Goal: Task Accomplishment & Management: Use online tool/utility

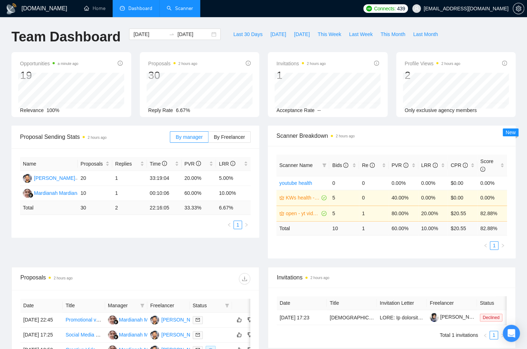
click at [177, 7] on link "Scanner" at bounding box center [179, 8] width 26 height 6
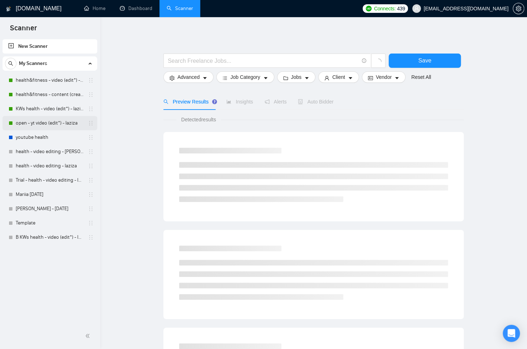
click at [55, 120] on link "open - yt video (edit*) - laziza" at bounding box center [50, 123] width 68 height 14
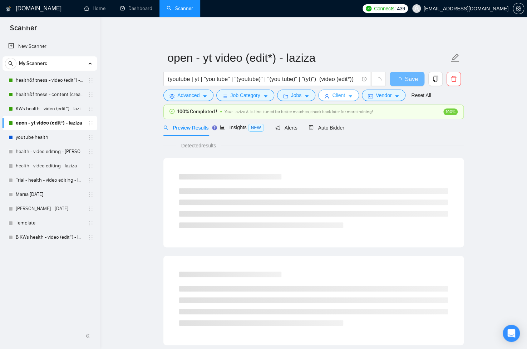
click at [345, 98] on span "Client" at bounding box center [338, 95] width 13 height 8
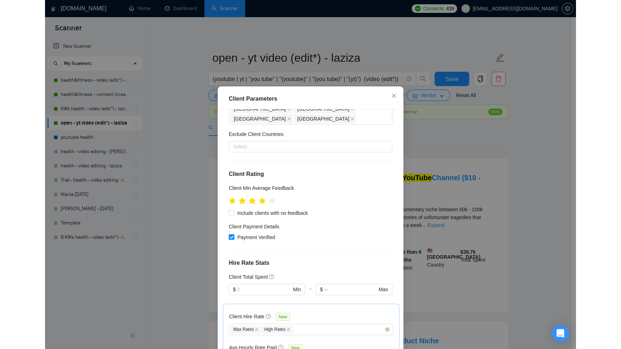
scroll to position [213, 0]
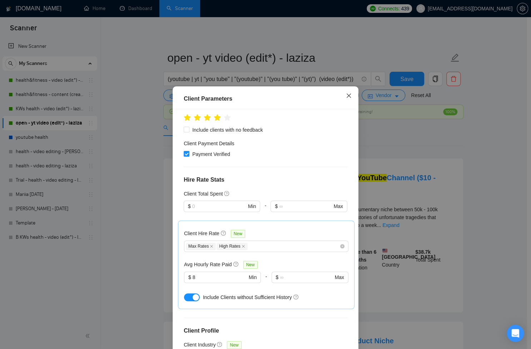
click at [347, 96] on icon "close" at bounding box center [349, 96] width 4 height 4
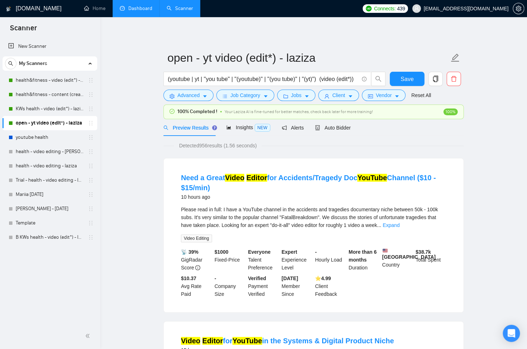
click at [149, 8] on link "Dashboard" at bounding box center [136, 8] width 33 height 6
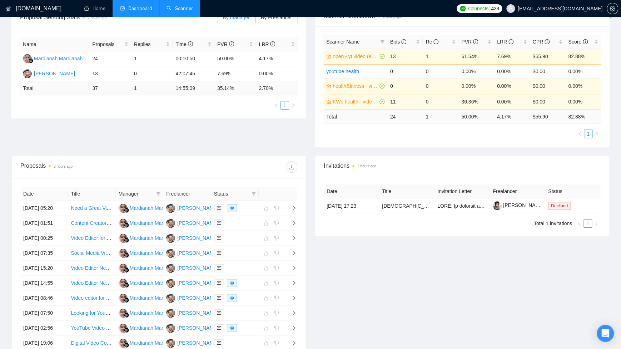
scroll to position [121, 0]
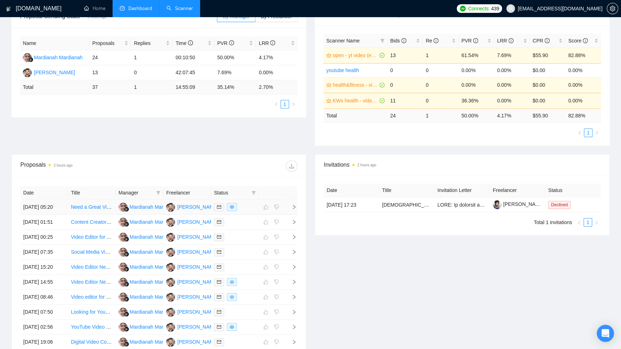
click at [251, 211] on div at bounding box center [235, 207] width 42 height 8
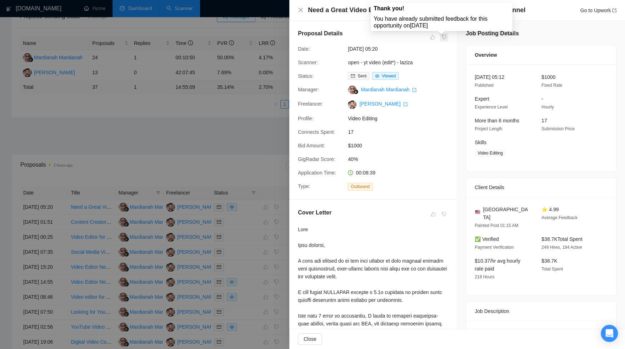
click at [442, 39] on span at bounding box center [444, 37] width 9 height 9
click at [440, 40] on span at bounding box center [444, 37] width 9 height 9
click at [433, 38] on span at bounding box center [432, 37] width 9 height 9
click at [443, 37] on span at bounding box center [444, 37] width 9 height 9
click at [430, 39] on span at bounding box center [432, 37] width 9 height 9
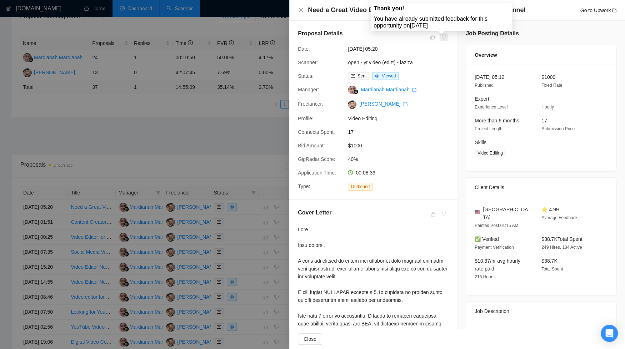
click at [440, 40] on span at bounding box center [444, 37] width 9 height 9
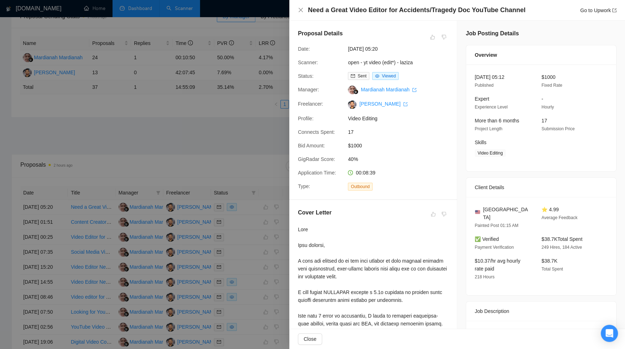
click at [302, 6] on div "Need a Great Video Editor for Accidents/Tragedy Doc YouTube Channel Go to Upwork" at bounding box center [457, 10] width 319 height 9
click at [303, 10] on icon "close" at bounding box center [301, 10] width 6 height 6
